Goal: Transaction & Acquisition: Purchase product/service

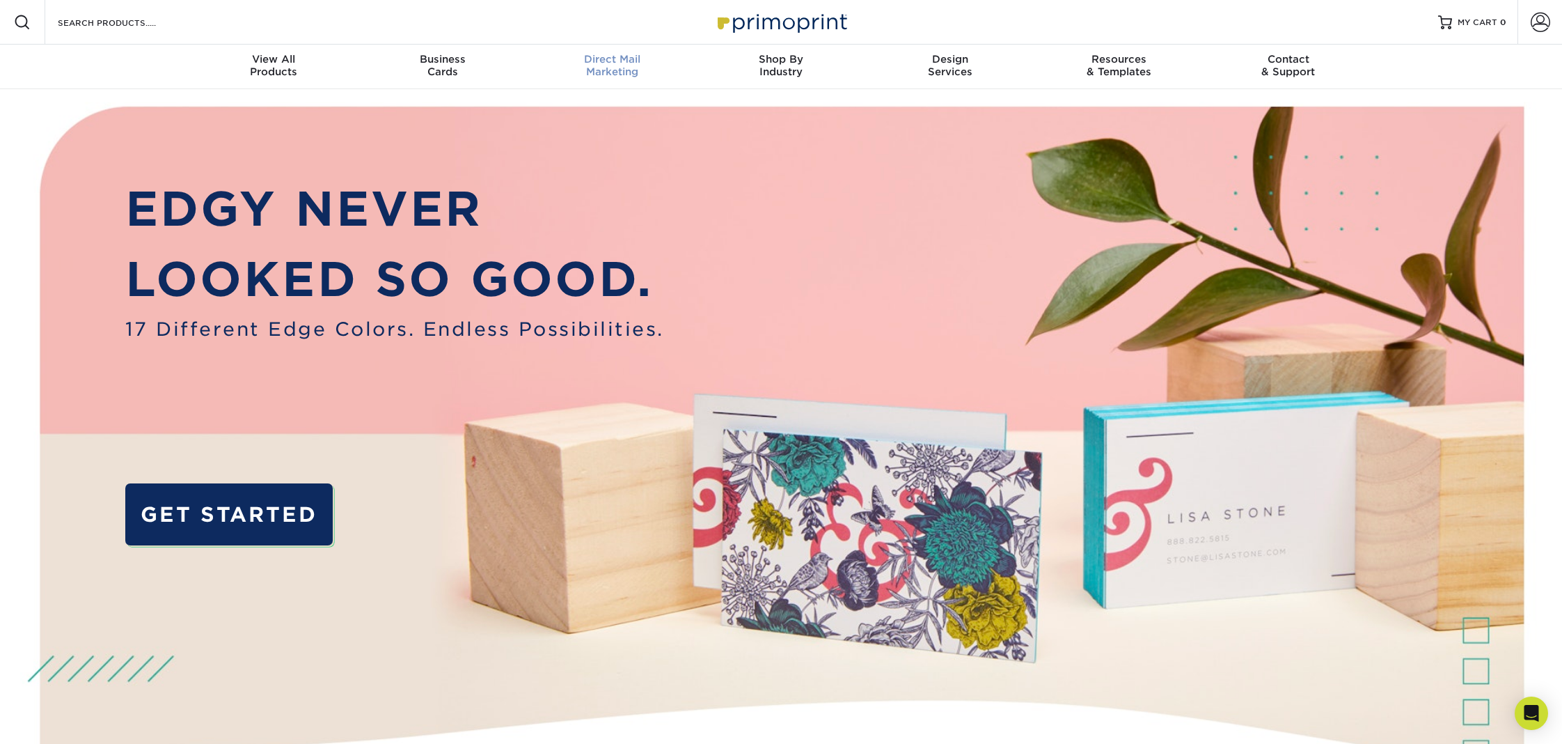
click at [600, 52] on link "Direct Mail Marketing" at bounding box center [612, 67] width 169 height 45
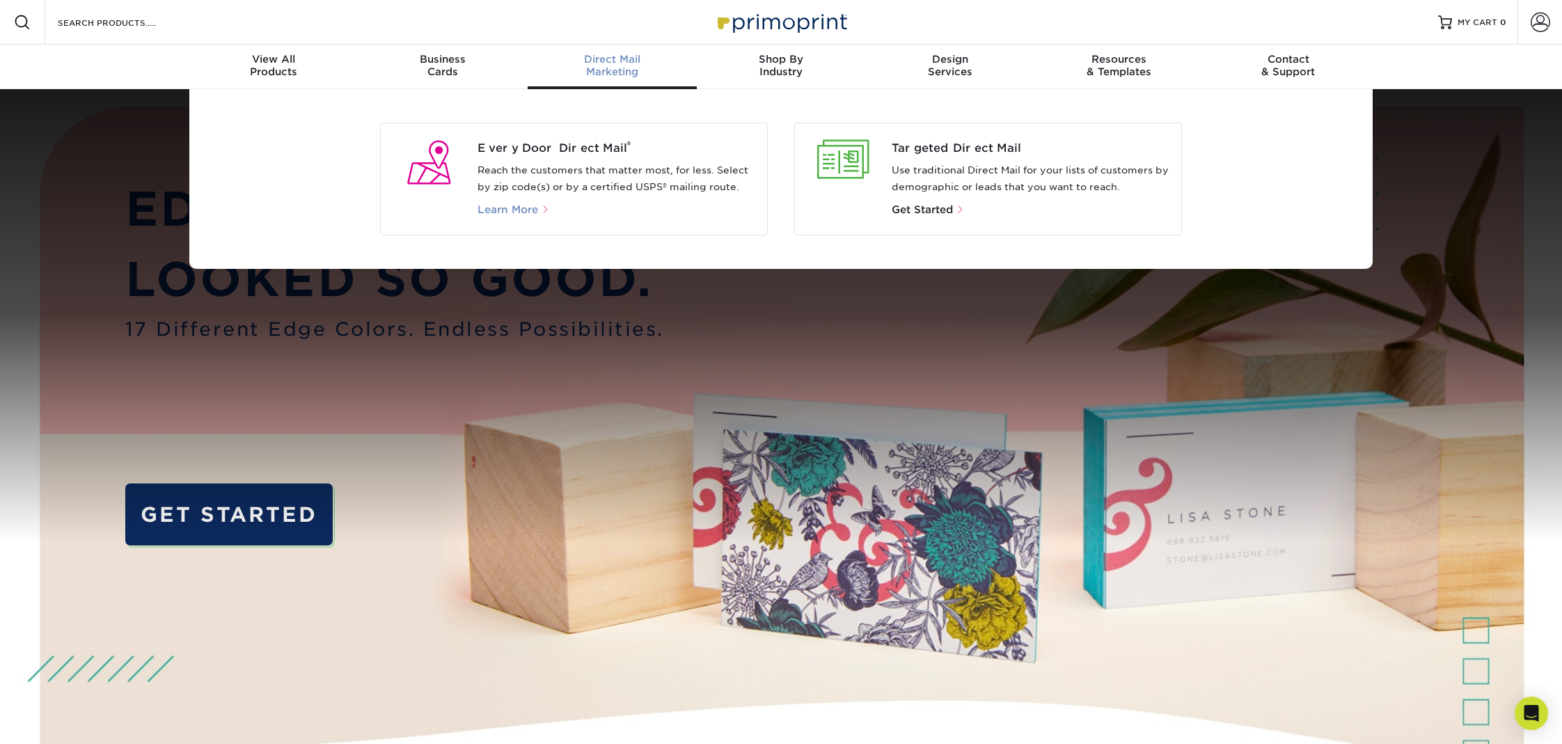
click at [510, 210] on span "Learn More" at bounding box center [508, 209] width 61 height 13
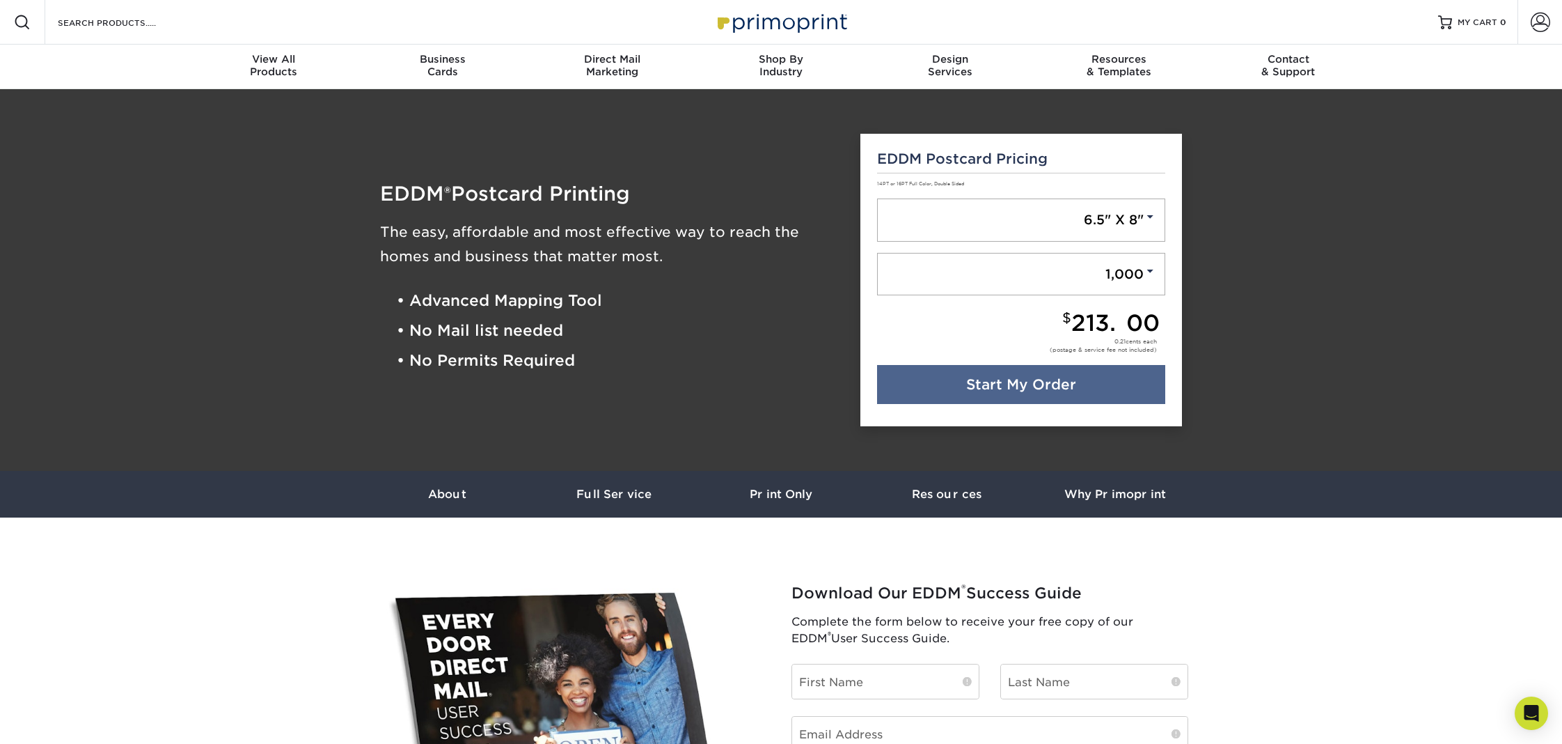
click at [1055, 410] on div "EDDM Postcard Pricing 14PT or 16PT Full Color, Double Sided 6.5" X 8" 6.5" X 8"…" at bounding box center [1021, 280] width 322 height 293
click at [1055, 403] on div "EDDM Postcard Pricing 14PT or 16PT Full Color, Double Sided 6.5" X 8" 6.5" X 8"…" at bounding box center [1021, 280] width 322 height 293
click at [1011, 395] on link "Start My Order" at bounding box center [1021, 384] width 289 height 39
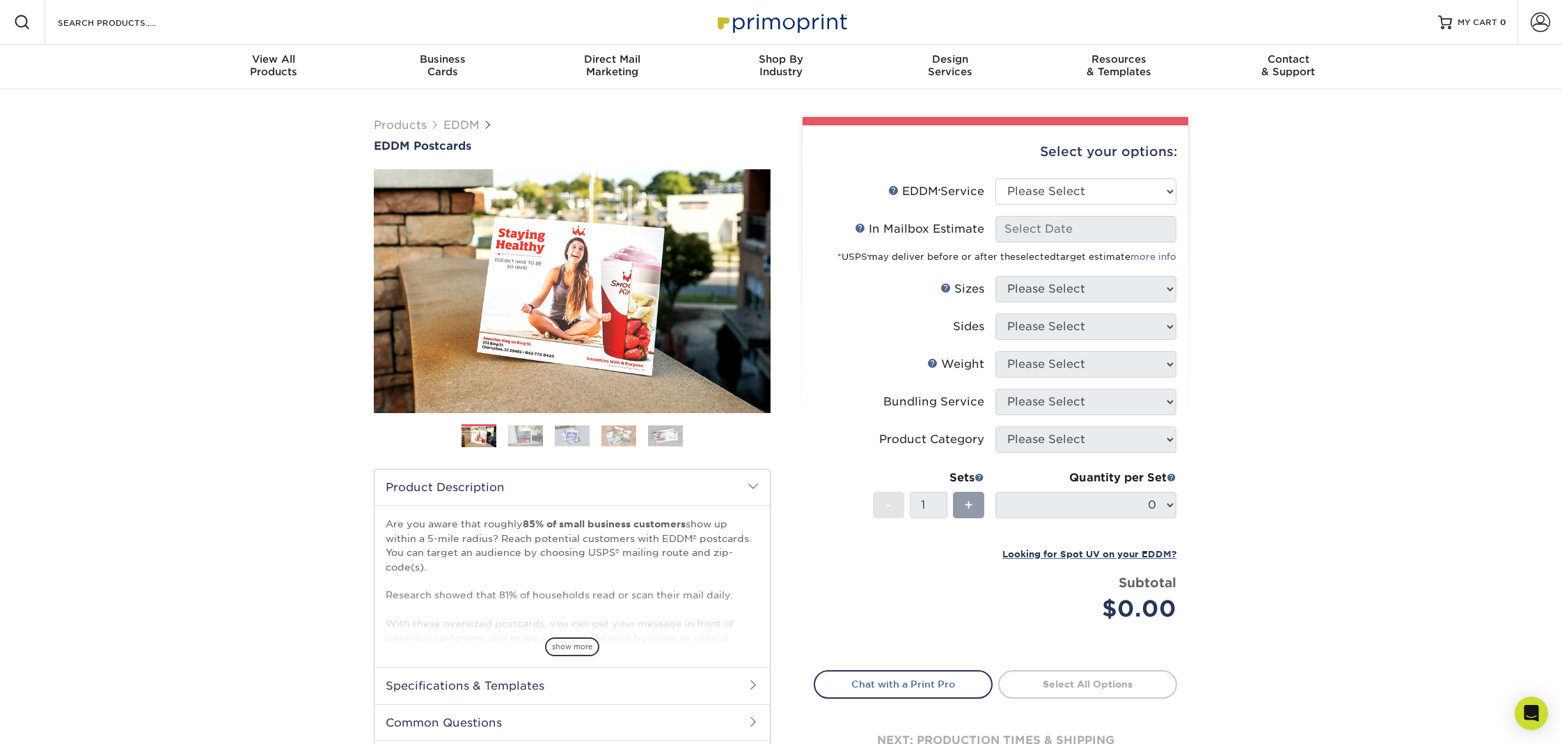
click at [1060, 176] on div "Select your options:" at bounding box center [995, 151] width 363 height 53
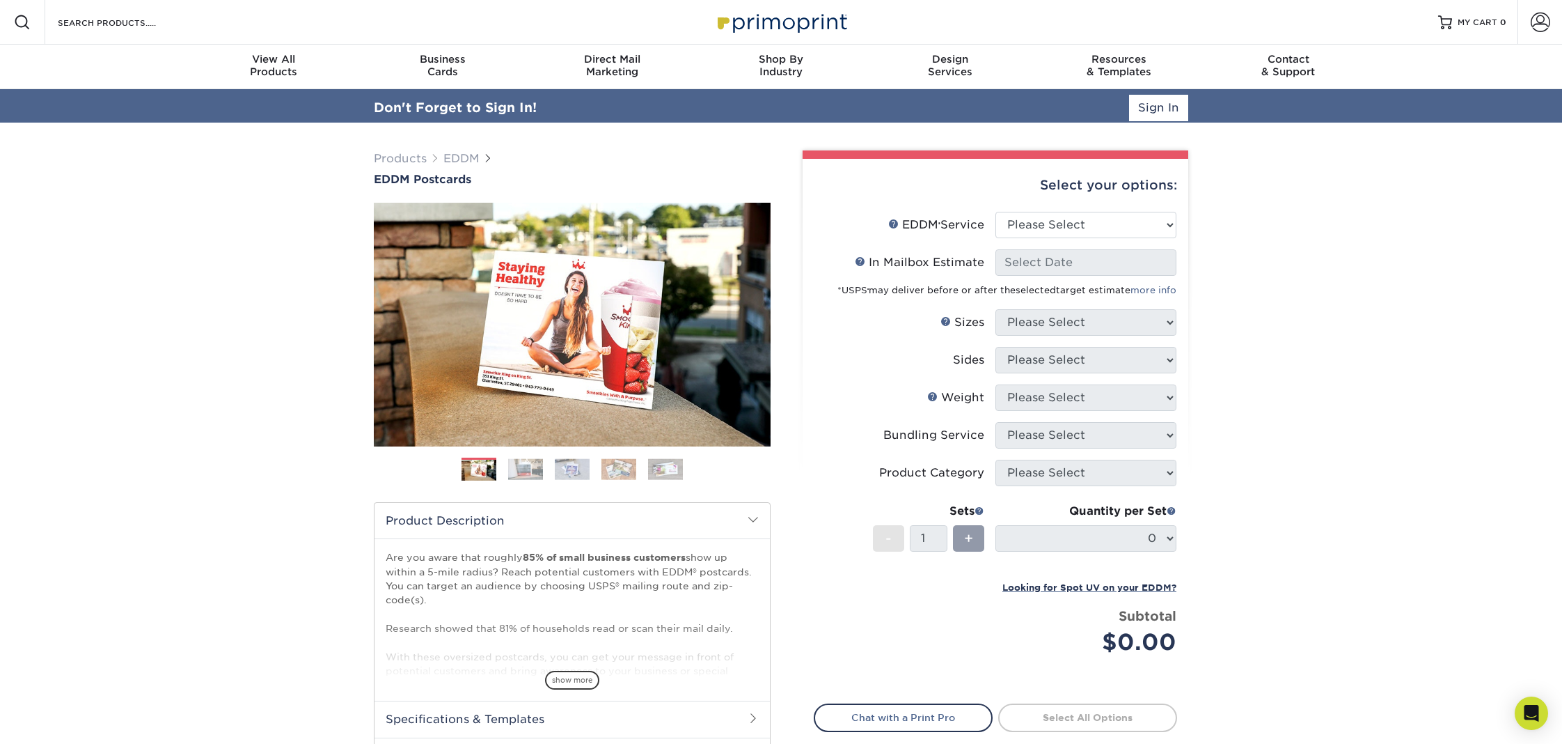
click at [1032, 182] on div "Select your options:" at bounding box center [995, 185] width 363 height 53
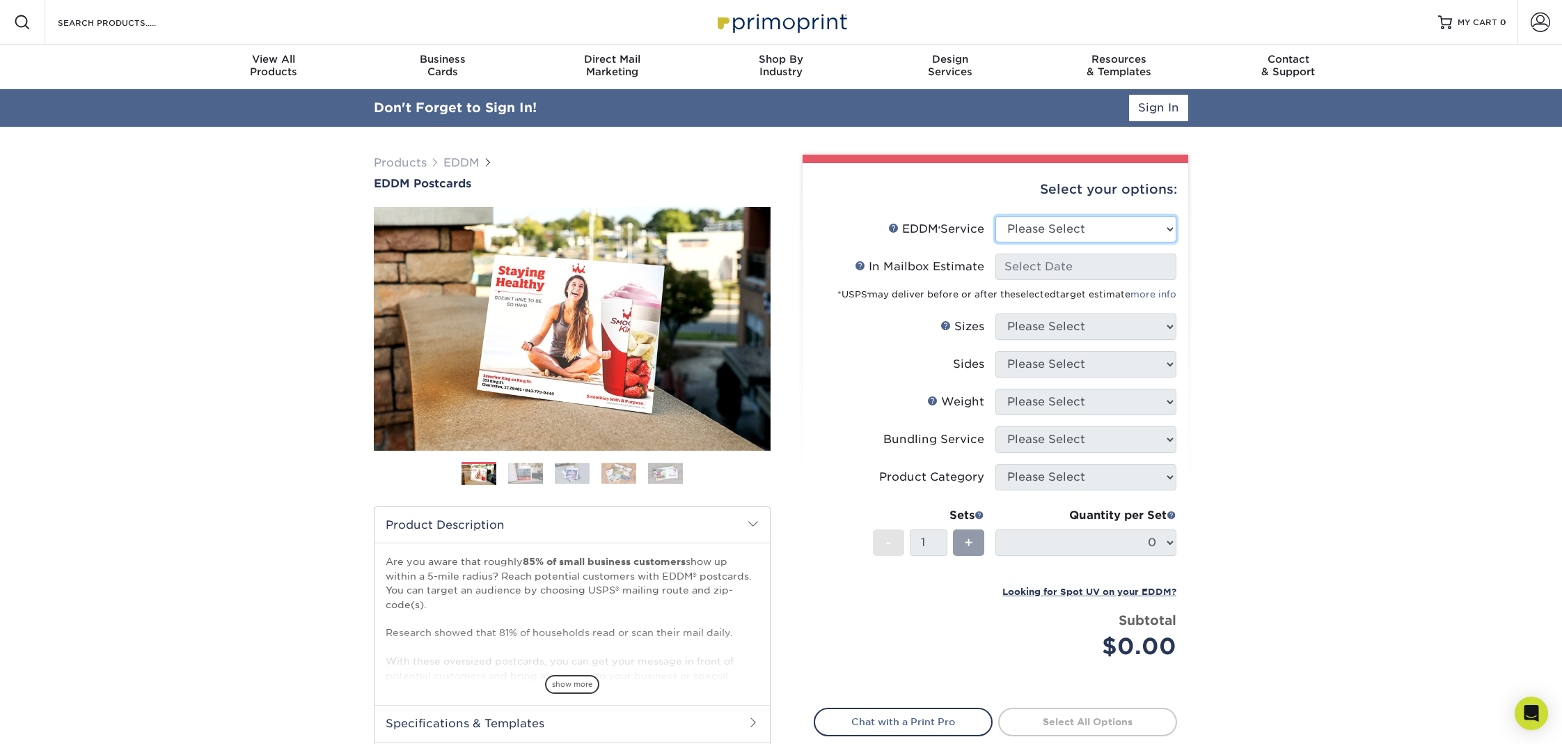
click at [1042, 230] on select "Please Select Full Service Print Only" at bounding box center [1086, 229] width 181 height 26
select select "full_service"
click at [996, 216] on select "Please Select Full Service Print Only" at bounding box center [1086, 229] width 181 height 26
select select "-1"
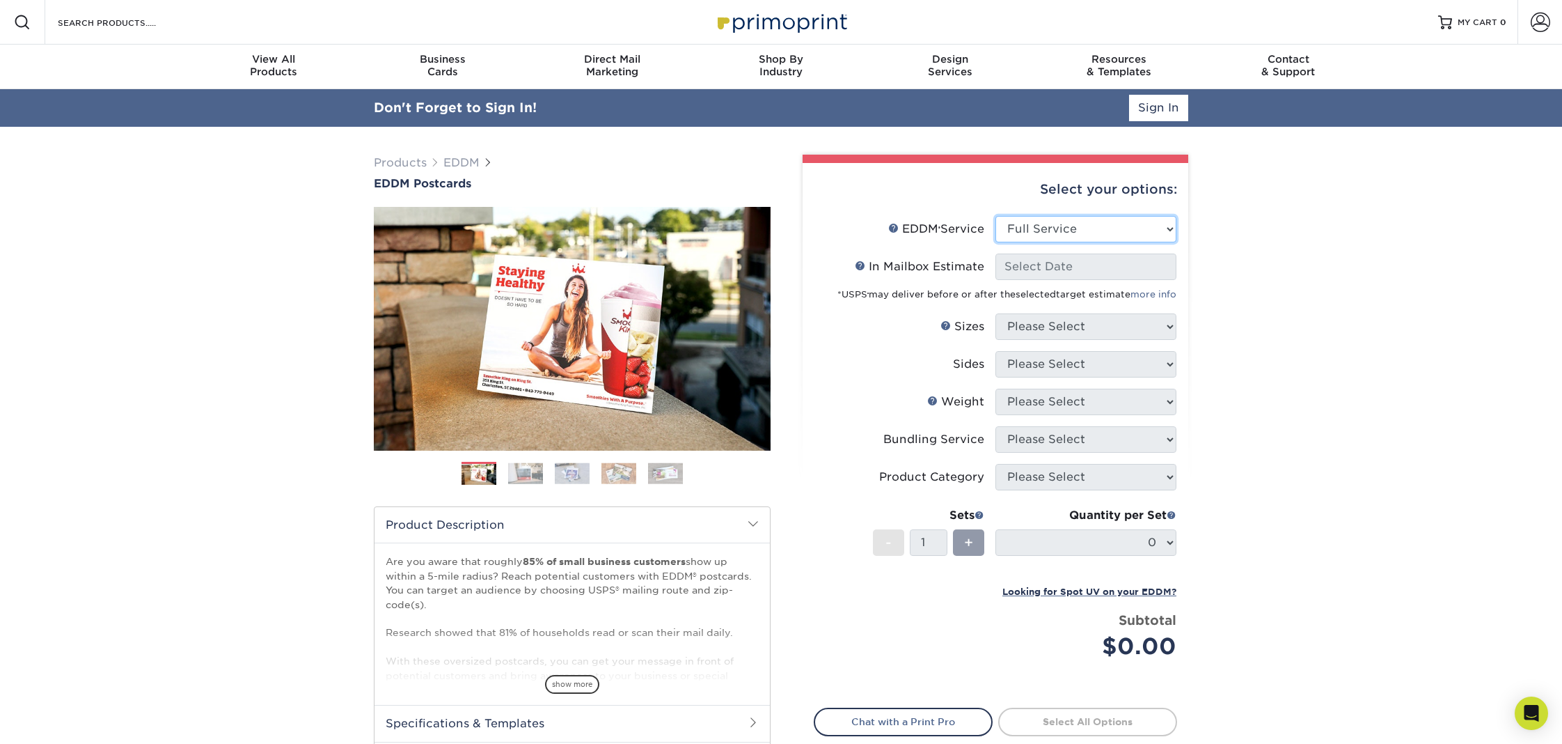
select select "-1"
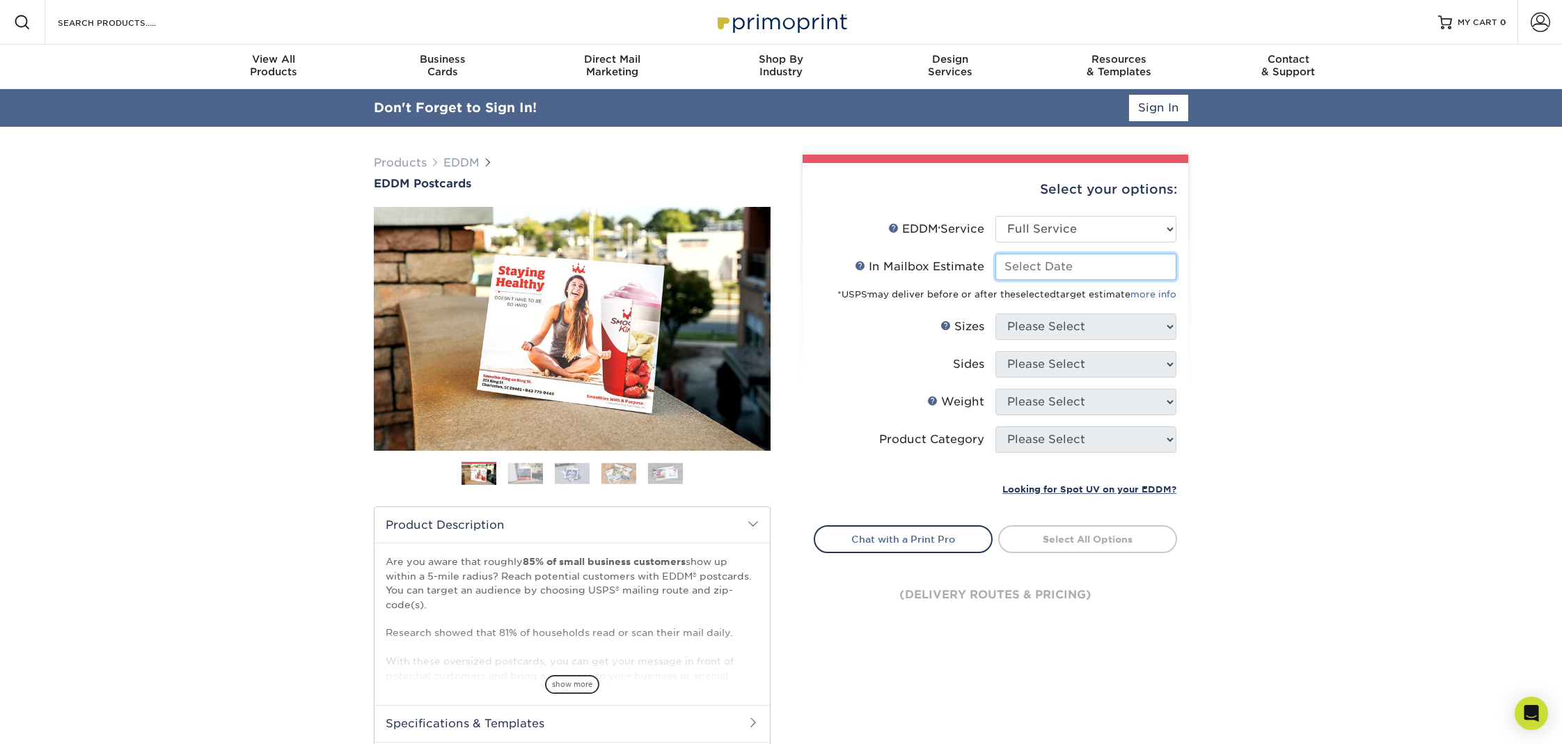
click at [1069, 263] on input "In Mailbox Estimate Help In Mailbox Estimate" at bounding box center [1086, 266] width 181 height 26
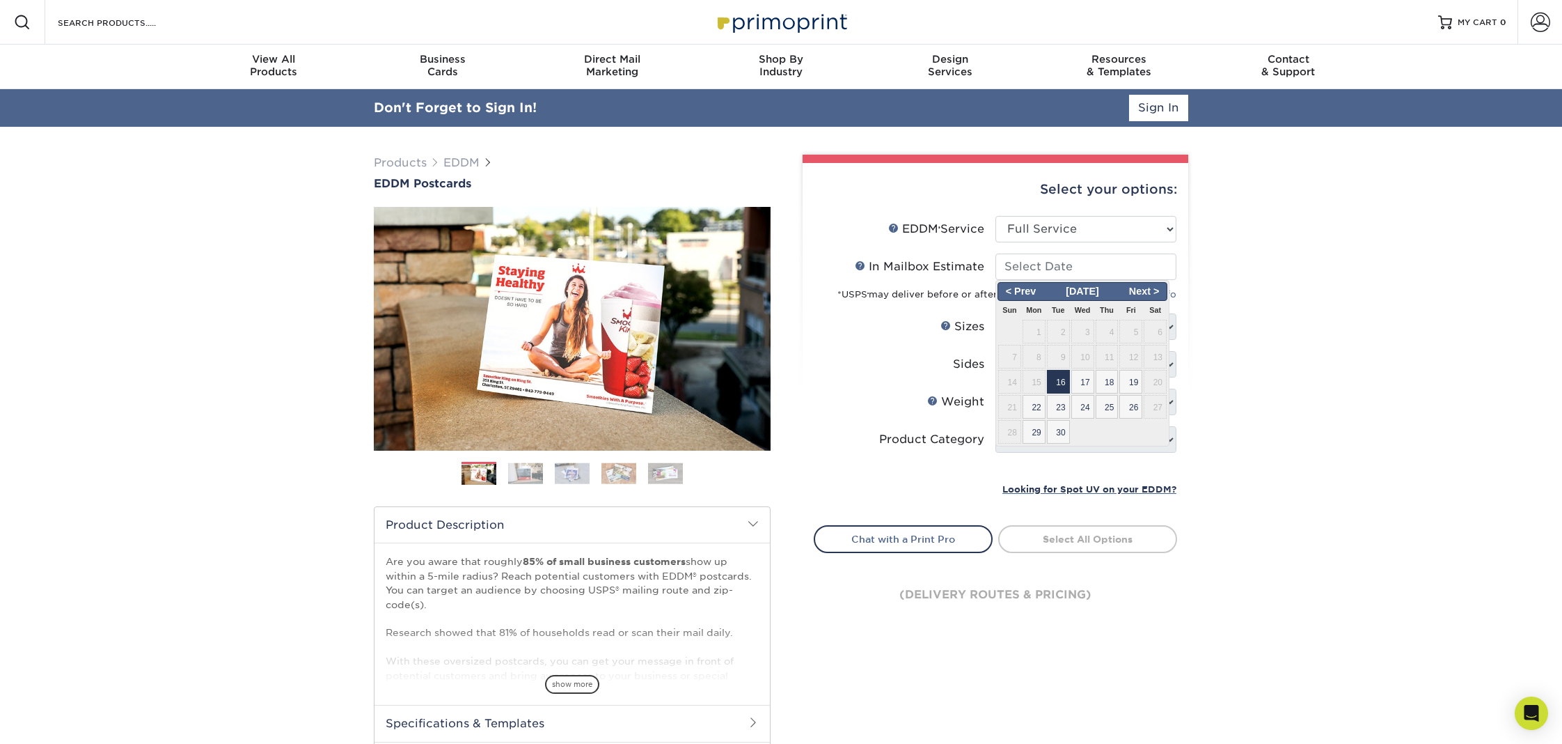
click at [1062, 385] on span "16" at bounding box center [1058, 382] width 23 height 24
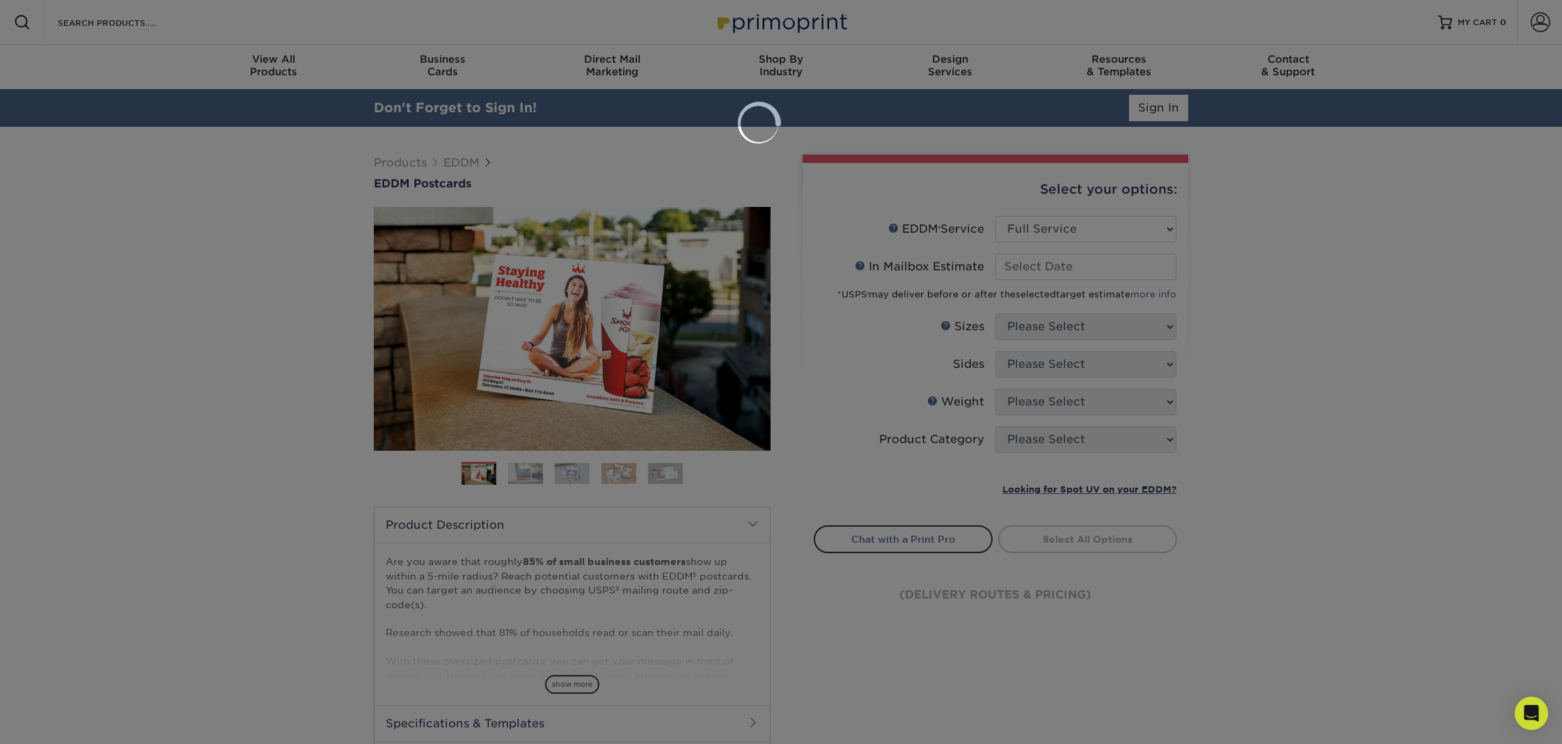
type input "2025-09-16"
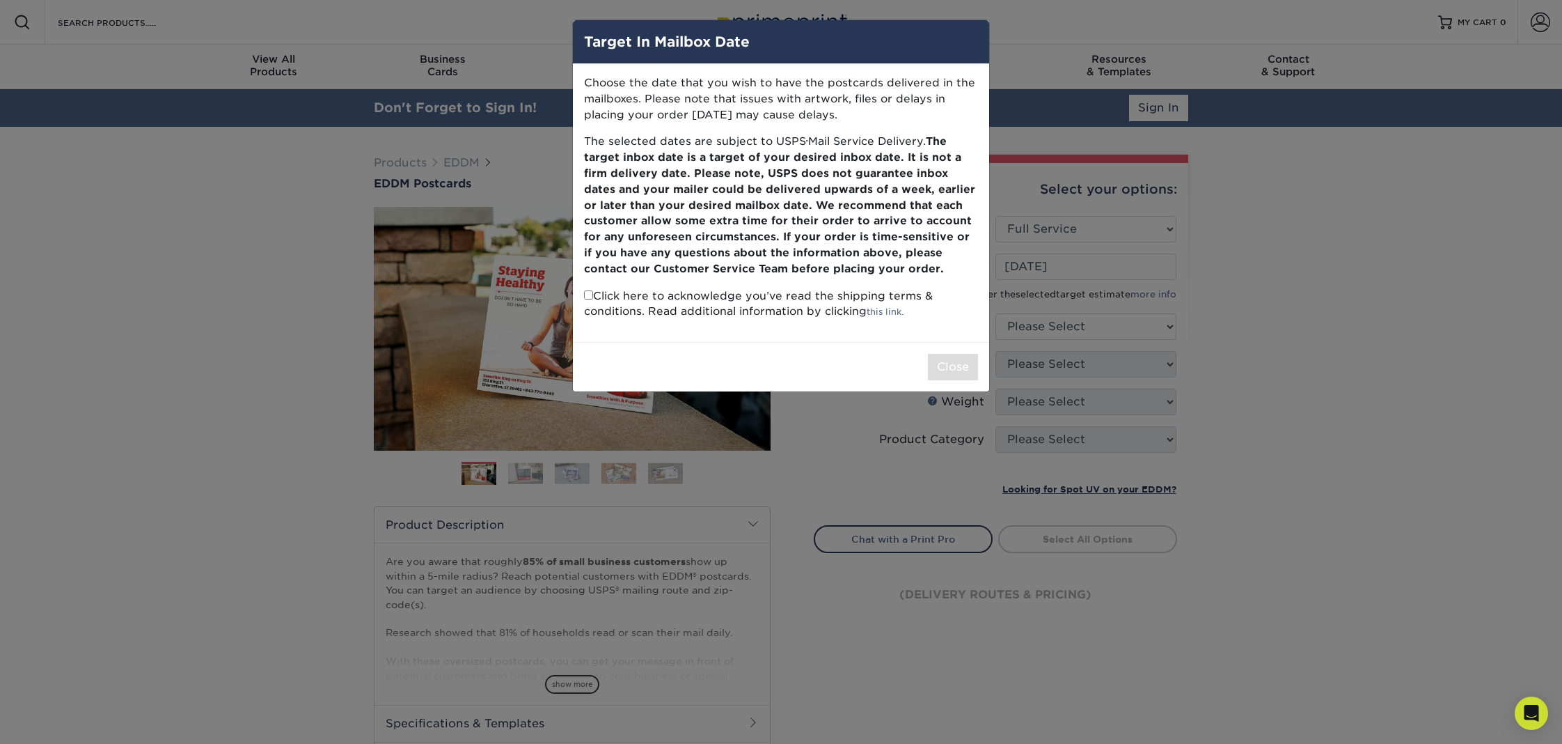
click at [590, 290] on input "checkbox" at bounding box center [588, 294] width 9 height 9
checkbox input "true"
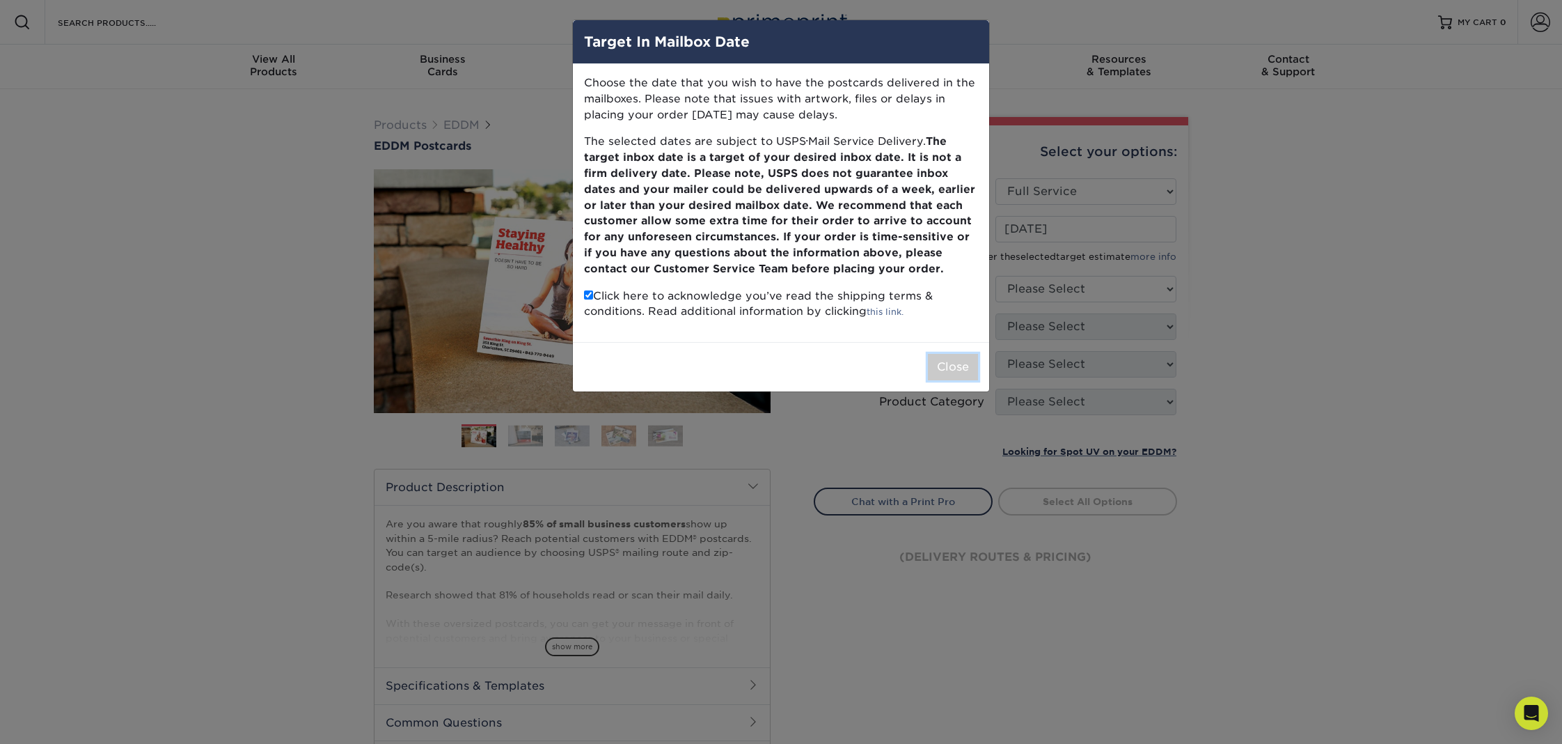
click at [953, 358] on button "Close" at bounding box center [953, 367] width 50 height 26
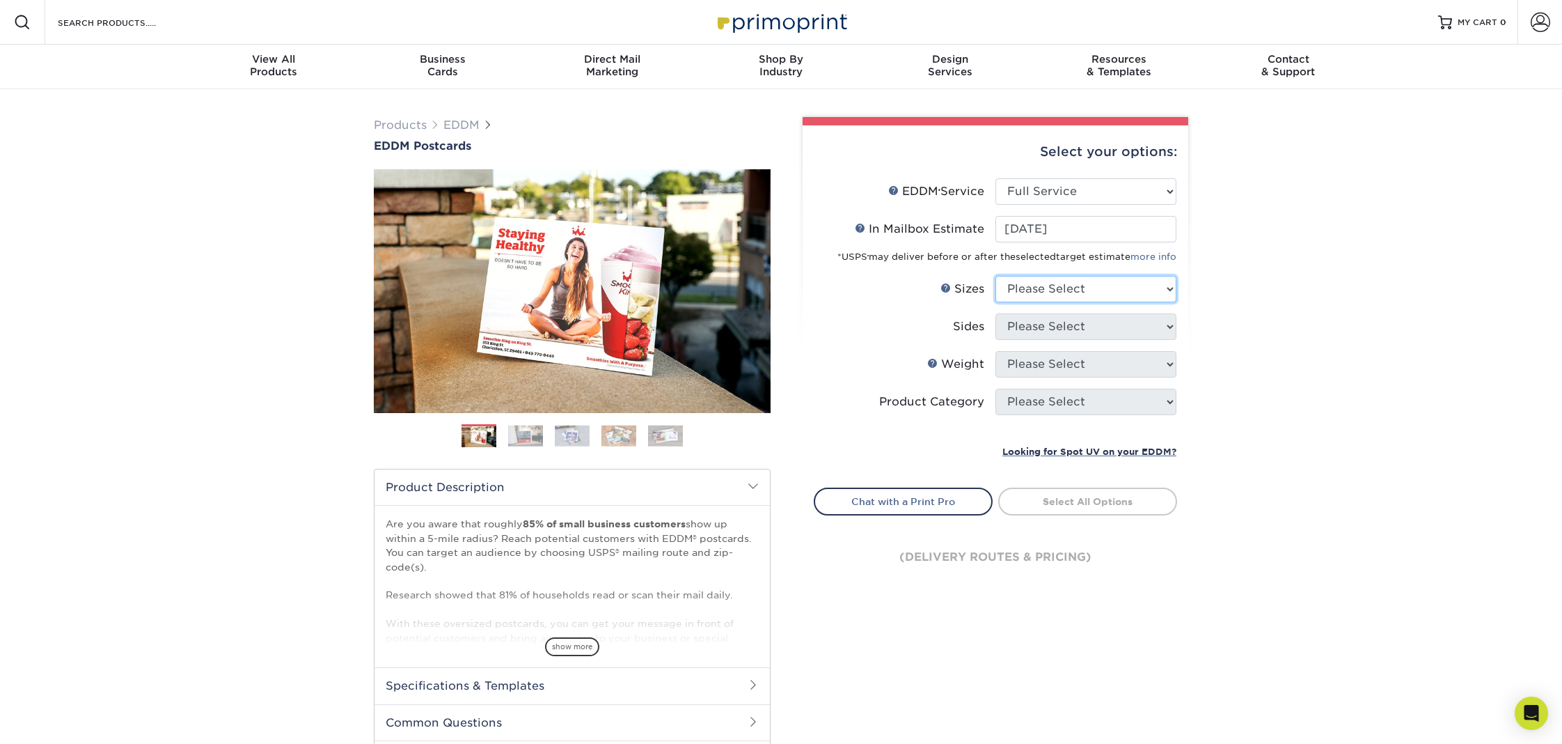
click at [1065, 297] on select "Please Select 4.5" x 12" 6" x 12" 6.5" x 8" 6.5" x 9" 6.5" x 12" 7" x 8.5" 8" x…" at bounding box center [1086, 289] width 181 height 26
select select "6.50x8.00"
click at [996, 276] on select "Please Select 4.5" x 12" 6" x 12" 6.5" x 8" 6.5" x 9" 6.5" x 12" 7" x 8.5" 8" x…" at bounding box center [1086, 289] width 181 height 26
click at [1062, 320] on select "Please Select Print Both Sides Print Front Only" at bounding box center [1086, 326] width 181 height 26
select select "13abbda7-1d64-4f25-8bb2-c179b224825d"
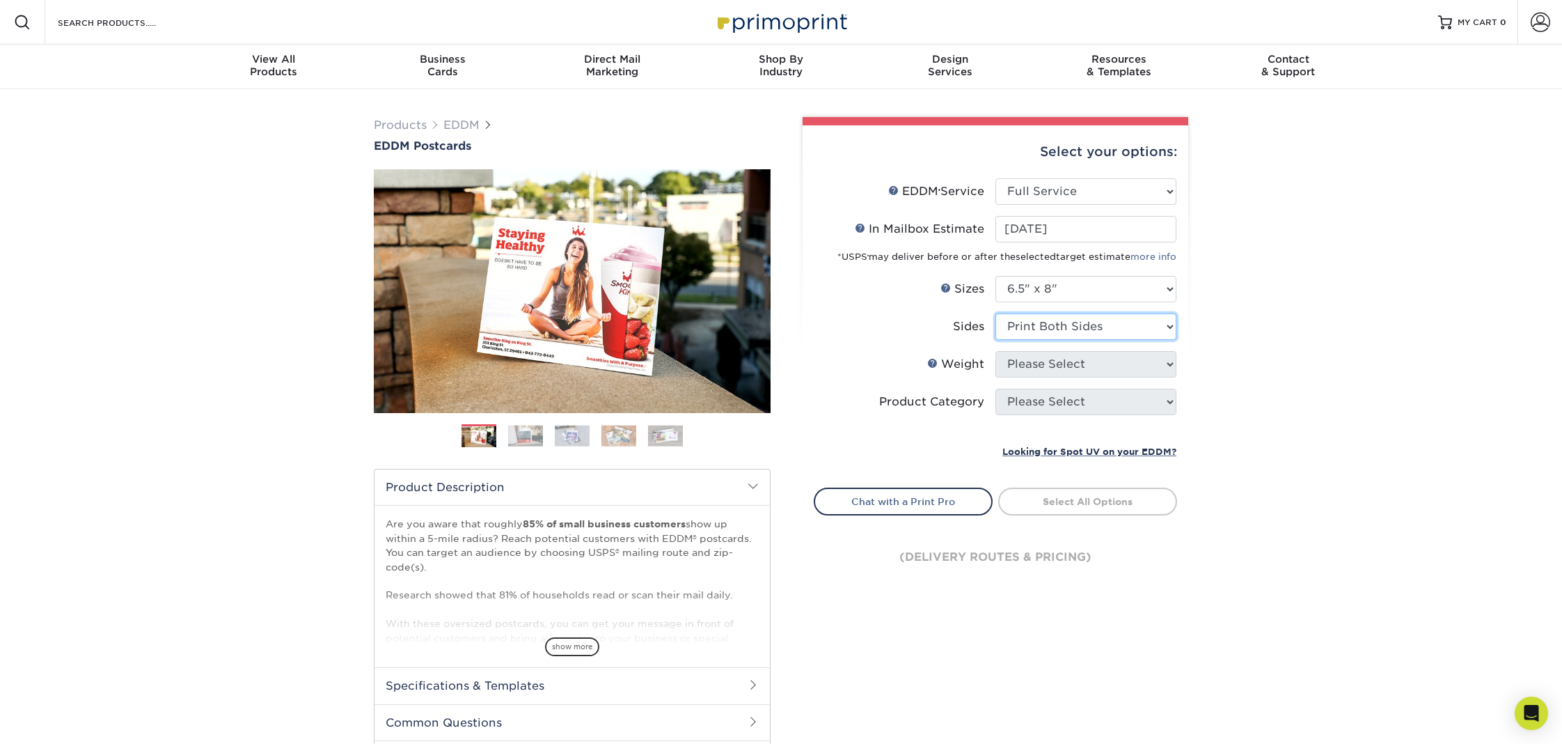
click at [996, 313] on select "Please Select Print Both Sides Print Front Only" at bounding box center [1086, 326] width 181 height 26
click at [1055, 358] on select "Please Select 16PT 14PT" at bounding box center [1086, 364] width 181 height 26
select select "16PT"
click at [996, 351] on select "Please Select 16PT 14PT" at bounding box center [1086, 364] width 181 height 26
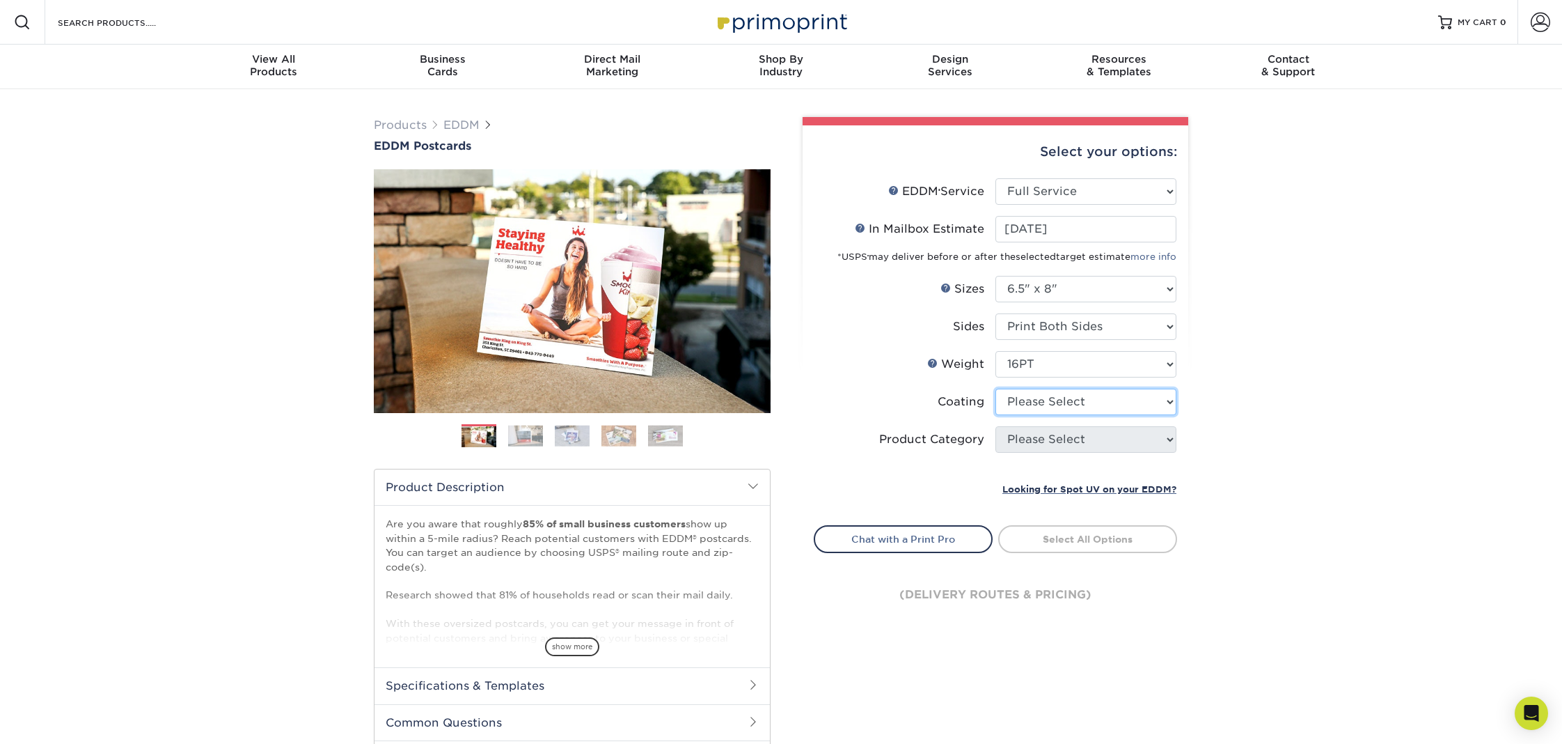
click at [1046, 391] on select at bounding box center [1086, 401] width 181 height 26
select select "121bb7b5-3b4d-429f-bd8d-bbf80e953313"
click at [996, 388] on select at bounding box center [1086, 401] width 181 height 26
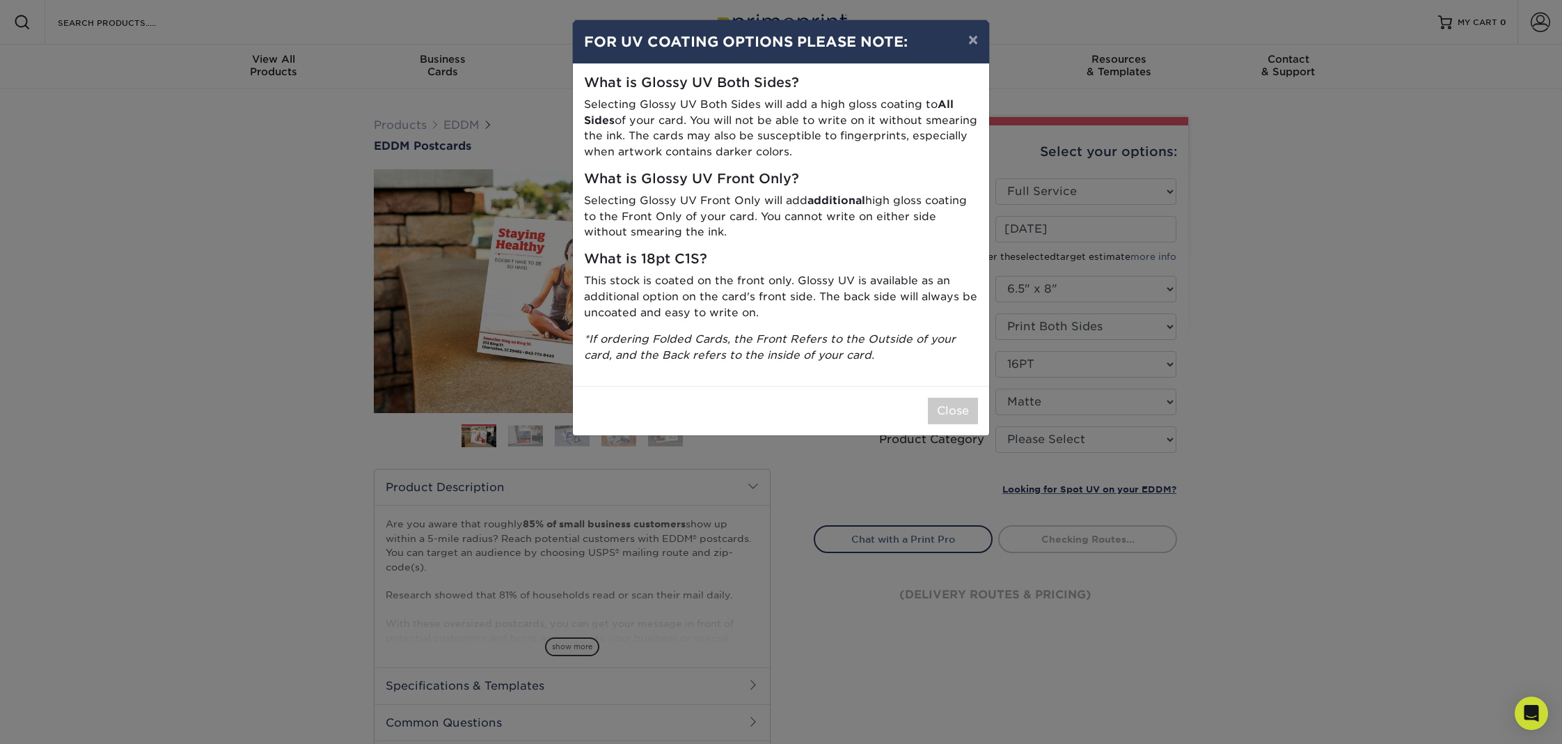
click at [1060, 433] on div "× FOR UV COATING OPTIONS PLEASE NOTE: What is Glossy UV Both Sides? Selecting G…" at bounding box center [781, 372] width 1562 height 744
click at [1005, 426] on div "× FOR UV COATING OPTIONS PLEASE NOTE: What is Glossy UV Both Sides? Selecting G…" at bounding box center [781, 372] width 1562 height 744
click at [949, 414] on div "× FOR UV COATING OPTIONS PLEASE NOTE: What is Glossy UV Both Sides? Selecting G…" at bounding box center [781, 372] width 1562 height 744
click at [1060, 443] on div "× FOR UV COATING OPTIONS PLEASE NOTE: What is Glossy UV Both Sides? Selecting G…" at bounding box center [781, 372] width 1562 height 744
click at [941, 412] on button "Close" at bounding box center [953, 411] width 50 height 26
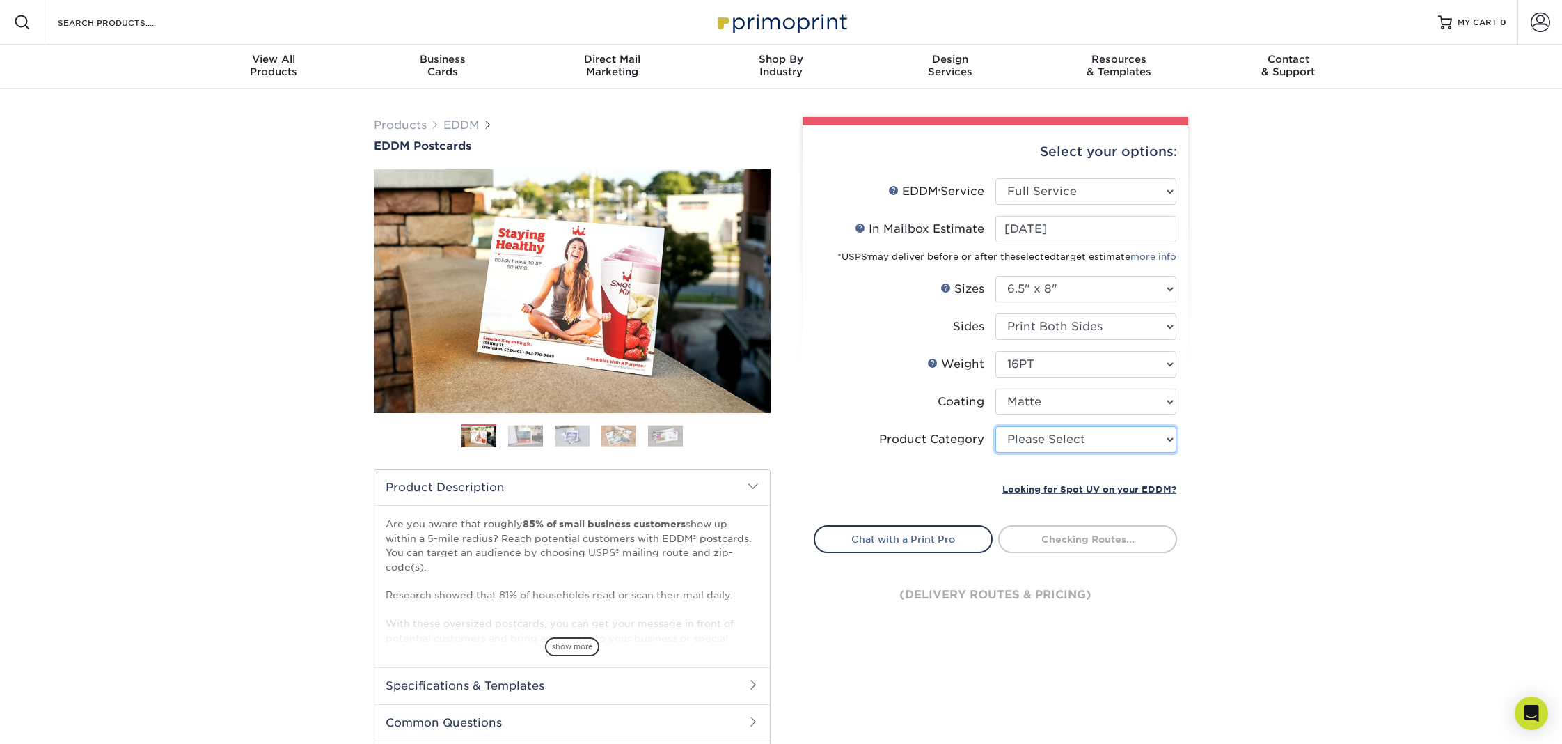
click at [1084, 443] on select "Please Select Postcards" at bounding box center [1086, 439] width 181 height 26
select select "9b7272e0-d6c8-4c3c-8e97-d3a1bcdab858"
click at [996, 426] on select "Please Select Postcards" at bounding box center [1086, 439] width 181 height 26
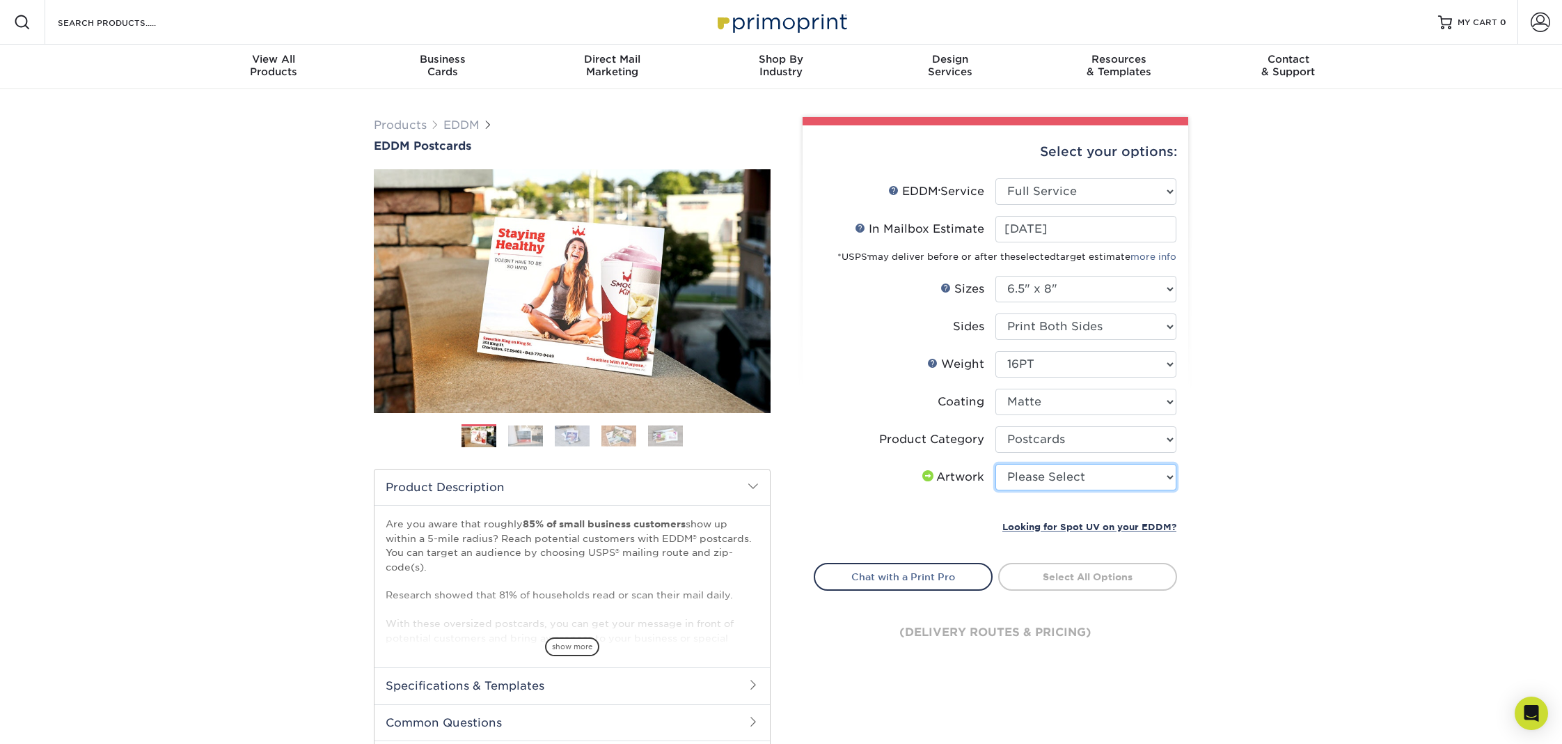
click at [1062, 483] on select "Please Select I will upload files I need a design - $150" at bounding box center [1086, 477] width 181 height 26
select select "upload"
click at [996, 464] on select "Please Select I will upload files I need a design - $150" at bounding box center [1086, 477] width 181 height 26
click at [1063, 560] on div "Select your options: EDDM Service Help EDDM ® Service Please Select Full Servic…" at bounding box center [996, 405] width 386 height 560
click at [1088, 573] on link "Select Routes" at bounding box center [1087, 575] width 179 height 25
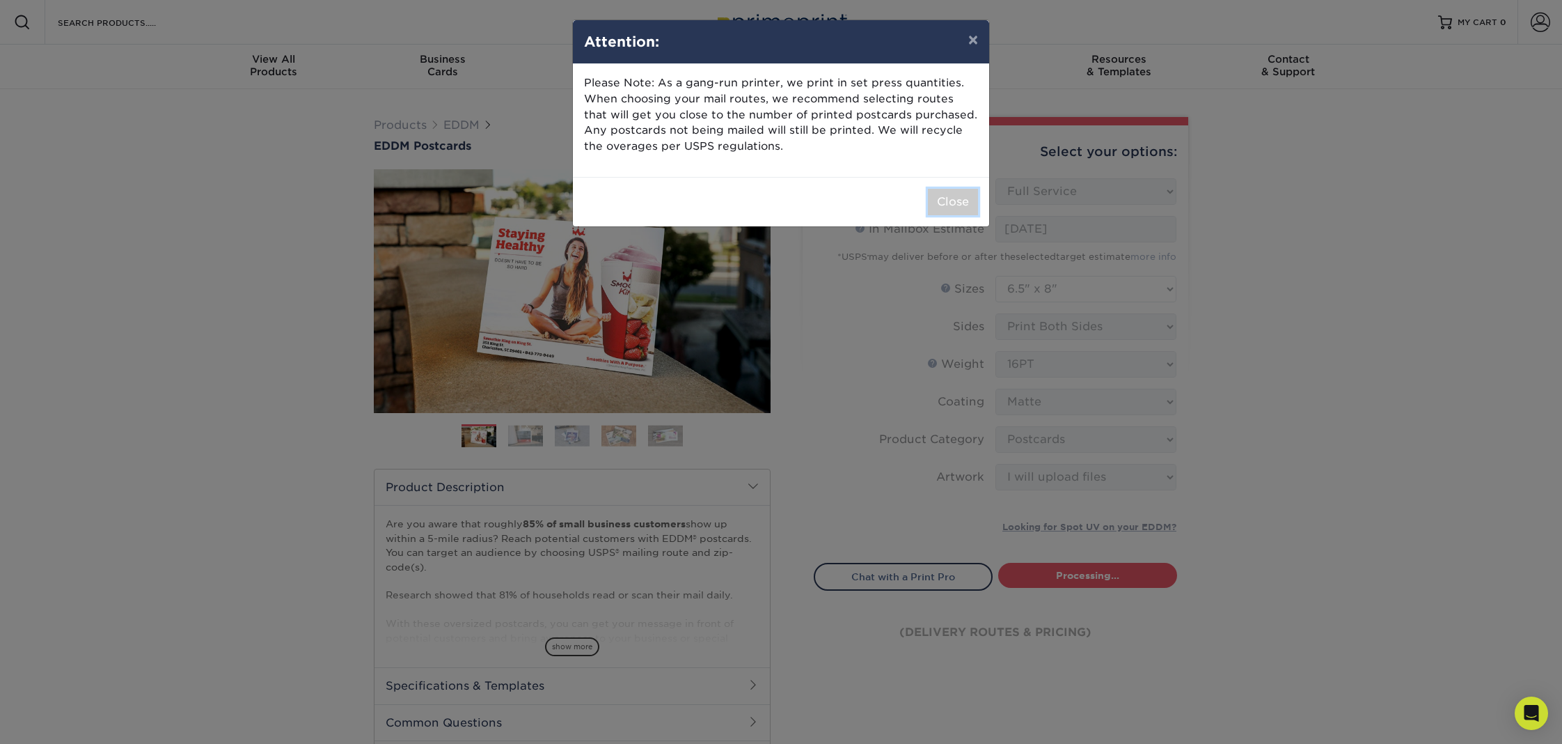
click at [954, 207] on button "Close" at bounding box center [953, 202] width 50 height 26
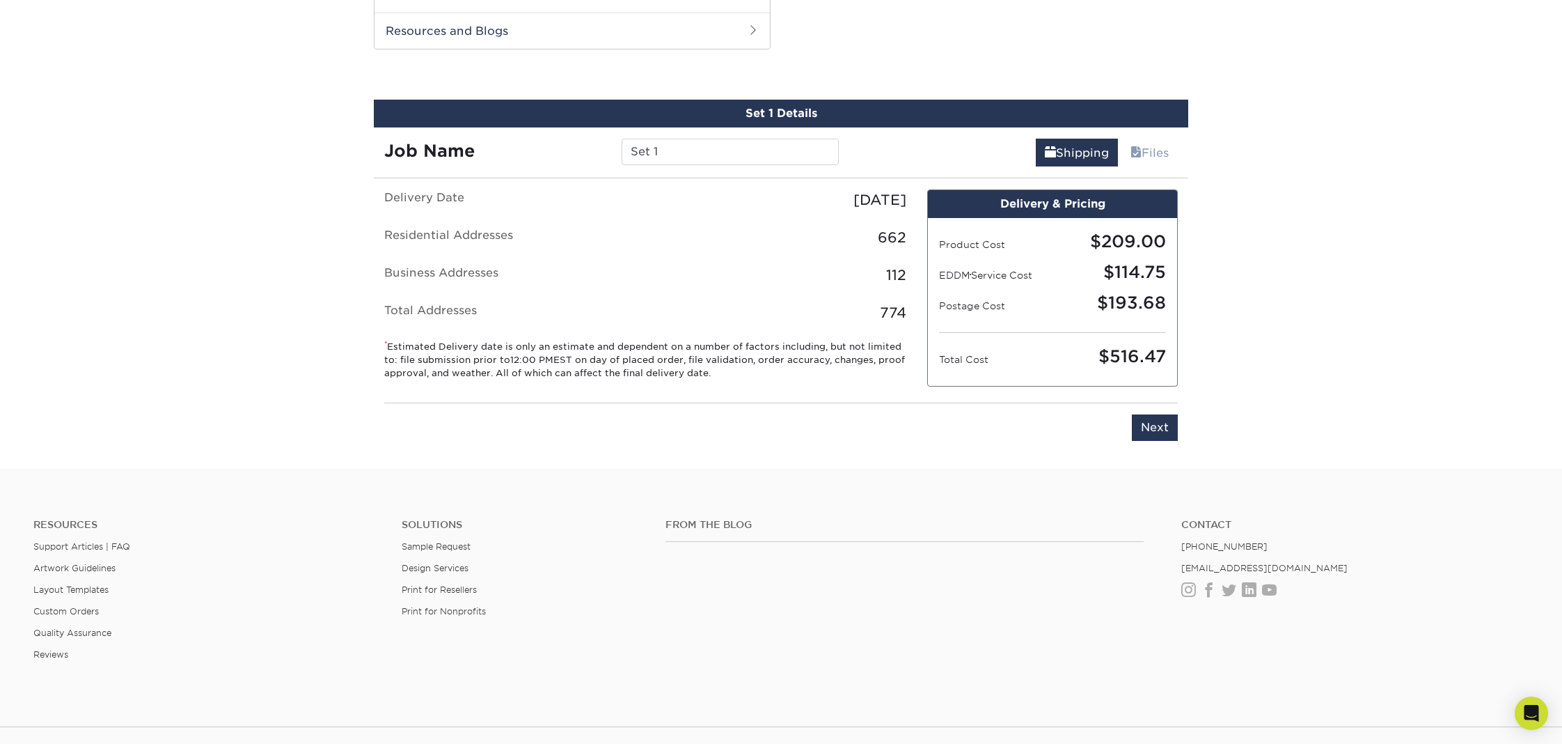
scroll to position [707, 0]
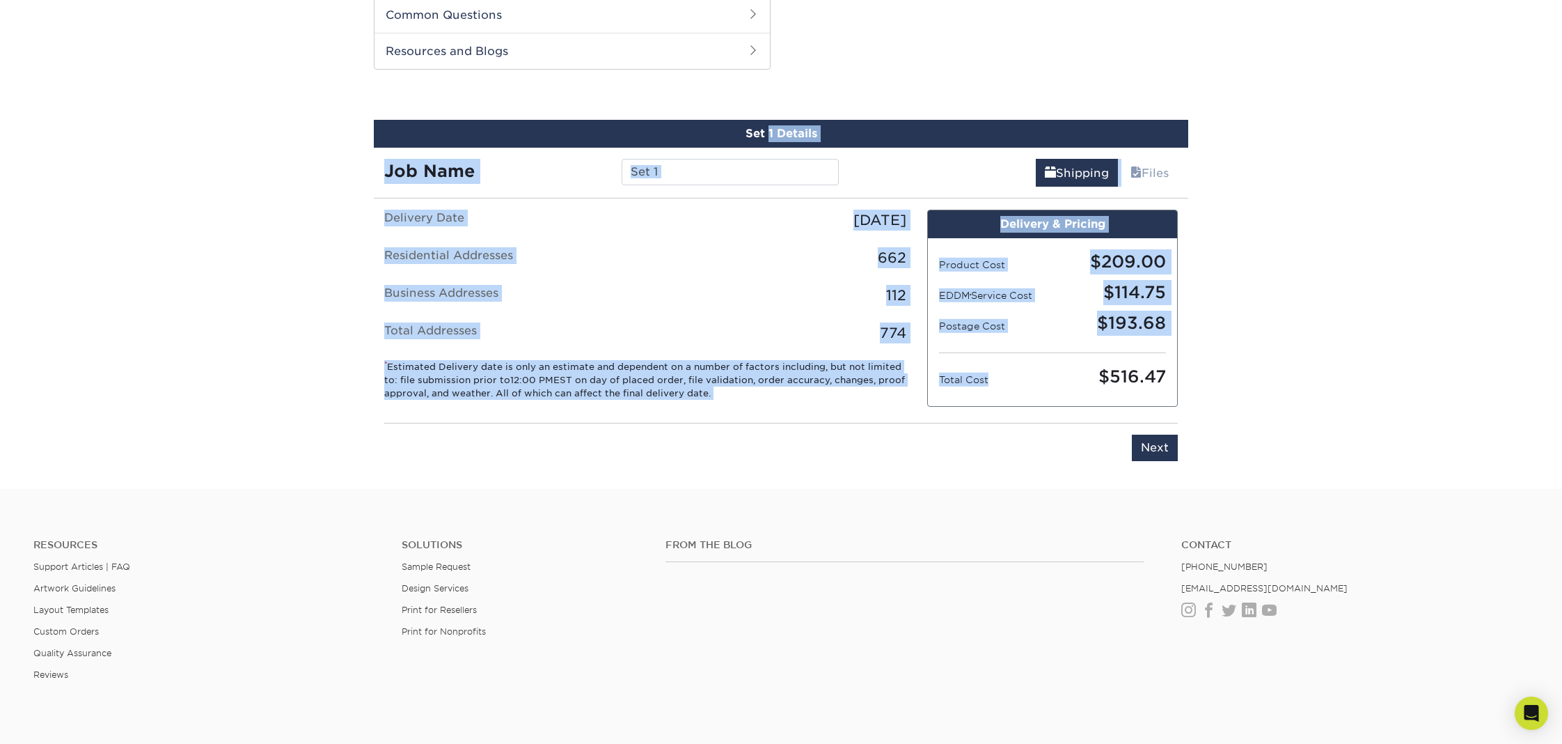
drag, startPoint x: 826, startPoint y: 326, endPoint x: 339, endPoint y: 113, distance: 530.9
